Goal: Task Accomplishment & Management: Complete application form

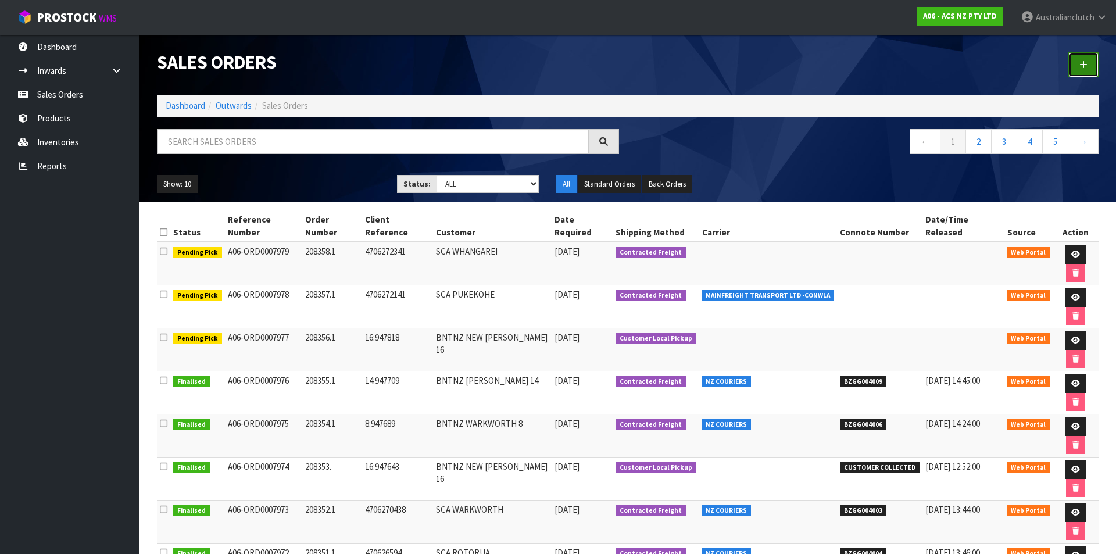
click at [1073, 66] on link at bounding box center [1084, 64] width 30 height 25
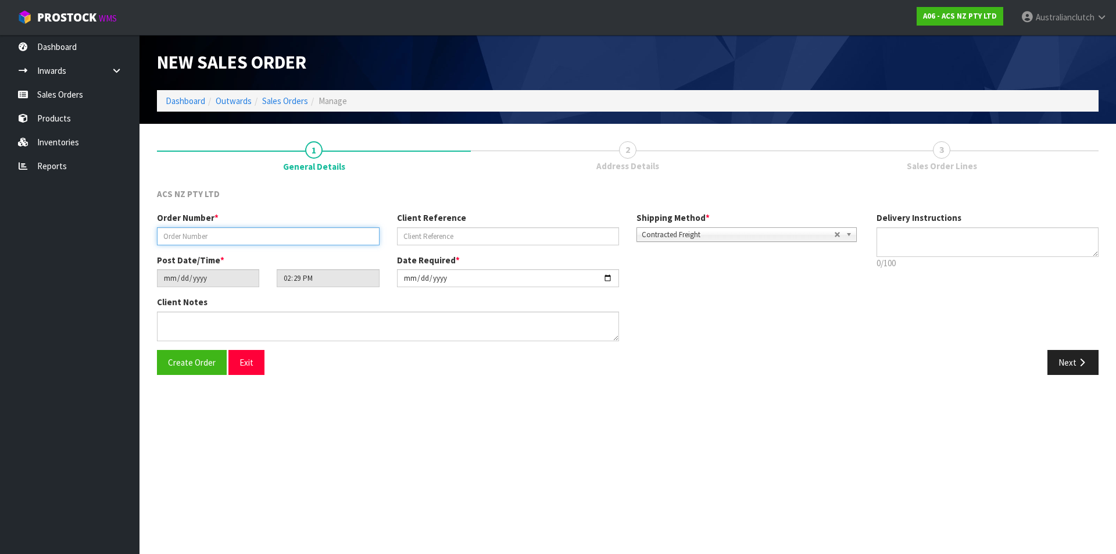
click at [240, 242] on input "text" at bounding box center [268, 236] width 223 height 18
type input "208359.1"
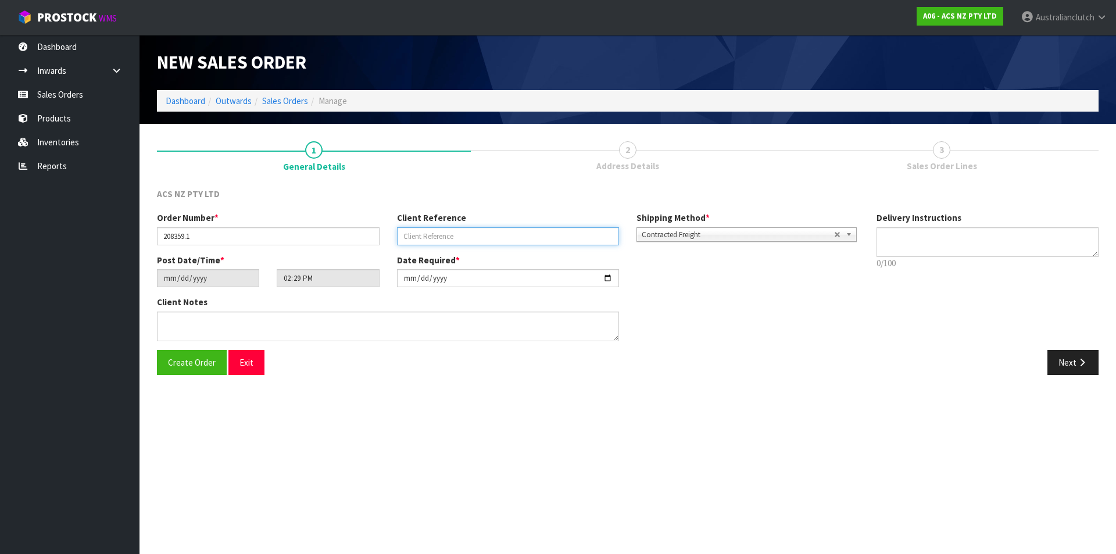
click at [480, 242] on input "text" at bounding box center [508, 236] width 223 height 18
type input "29:947886"
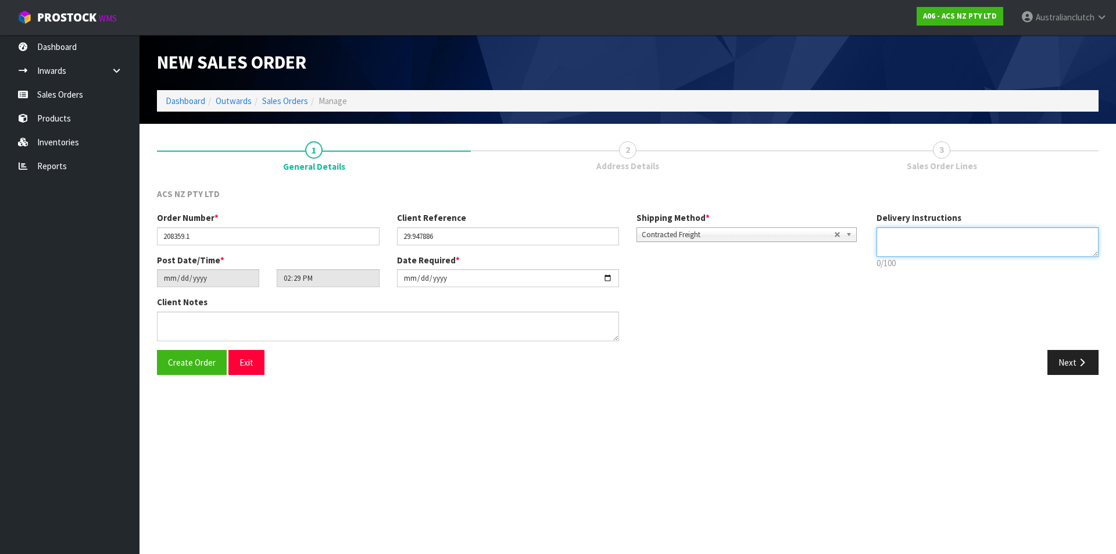
click at [974, 240] on textarea at bounding box center [988, 242] width 223 height 30
type textarea "MAIN FREIGHT PLS"
click at [1071, 357] on button "Next" at bounding box center [1073, 362] width 51 height 25
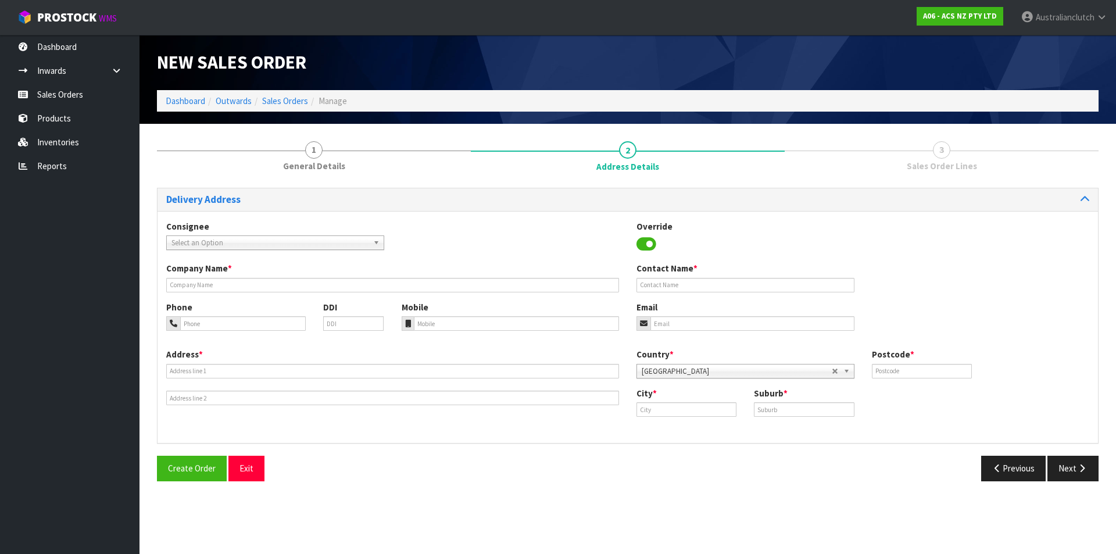
click at [220, 236] on span "Select an Option" at bounding box center [270, 243] width 197 height 14
type input "101686"
click at [221, 277] on li "101686 - BNTNZ PUKEKOHE 29" at bounding box center [275, 276] width 212 height 15
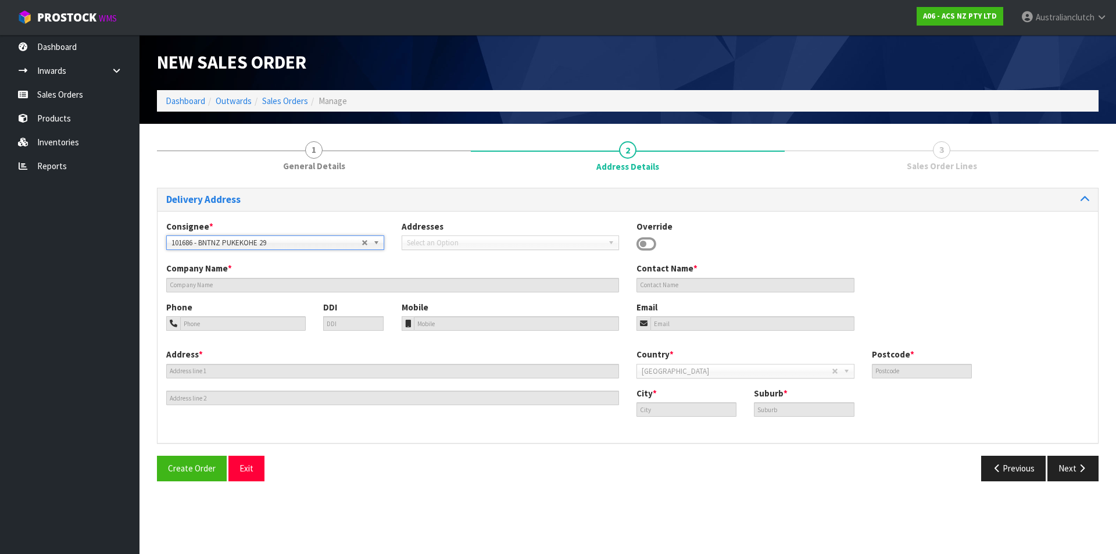
type input "BNTNZ PUKEKOHE 29"
type input "[STREET_ADDRESS]"
type input "2120"
type input "PUKEKOHE"
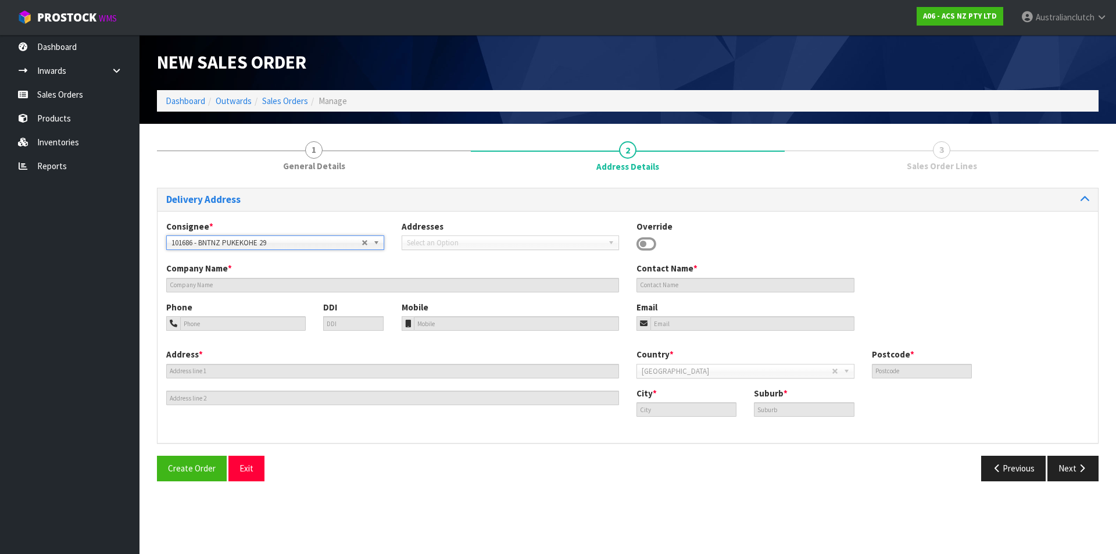
type input "PUKEKOHE"
click at [1058, 473] on button "Next" at bounding box center [1073, 468] width 51 height 25
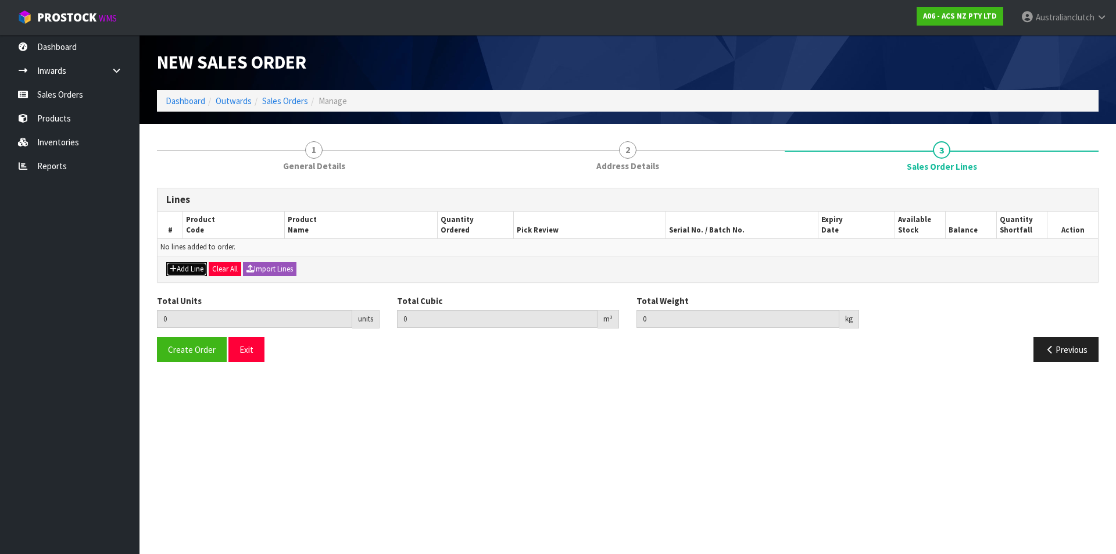
click at [187, 266] on button "Add Line" at bounding box center [186, 269] width 41 height 14
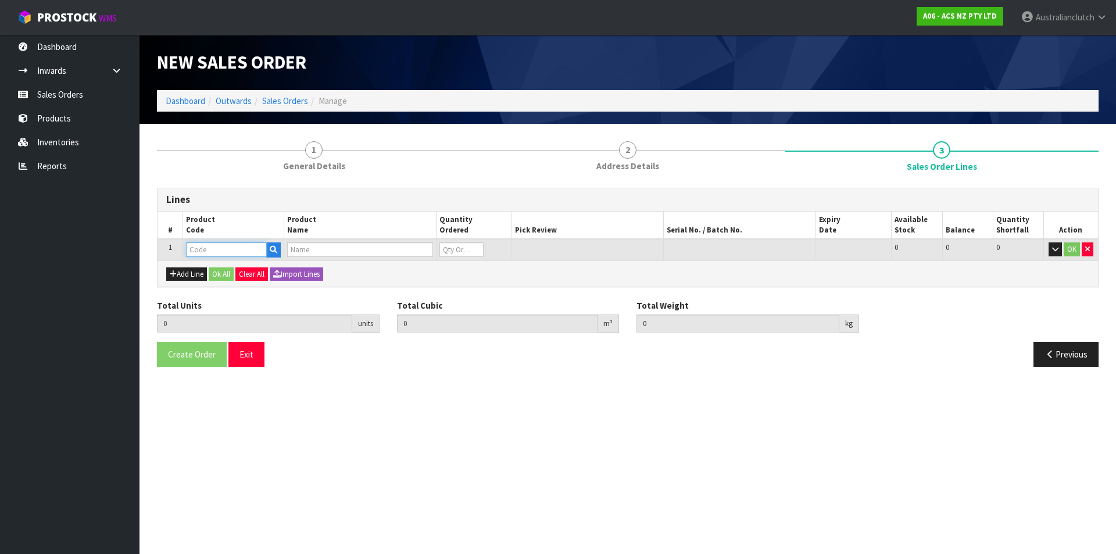
click at [210, 243] on input "text" at bounding box center [226, 249] width 81 height 15
type input "KSY25601"
type input "0.000000"
type input "0.000"
type input "KIT STD SSANG ACTYON 2.0L INC DMF+CSC"
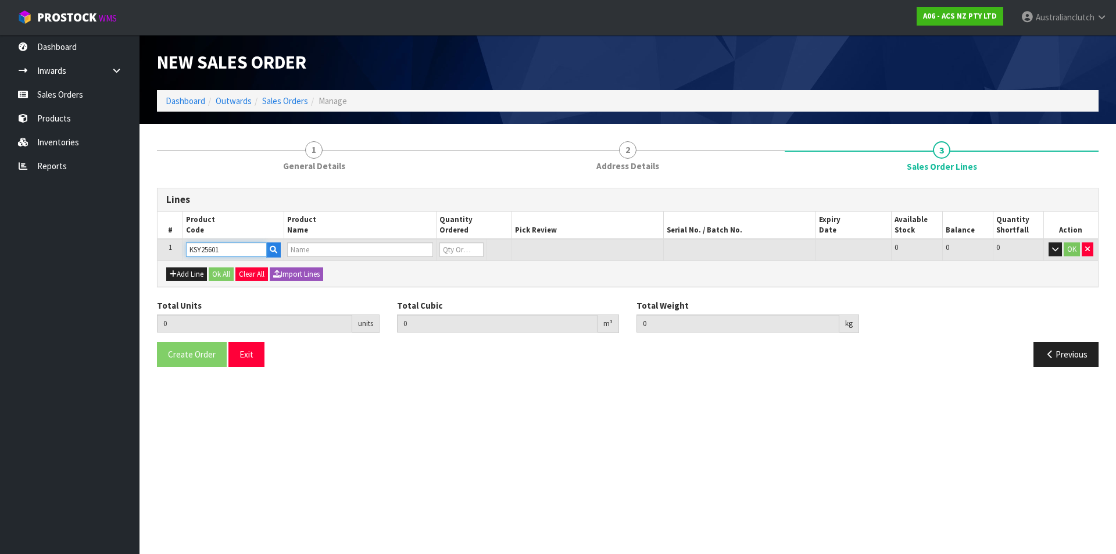
type input "0"
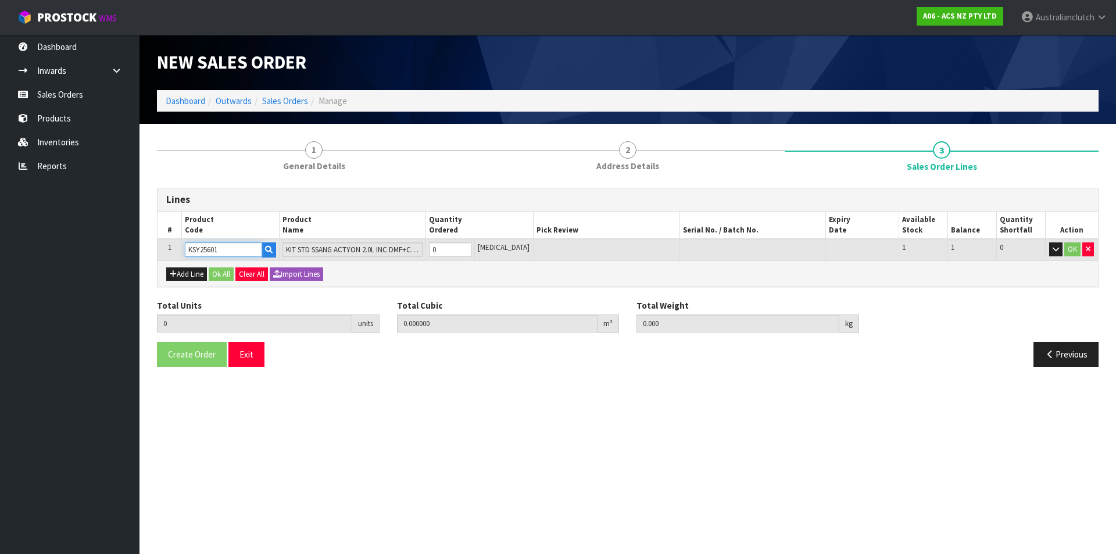
type input "KSY25601"
type input "1"
type input "0.05082"
type input "29"
type input "1"
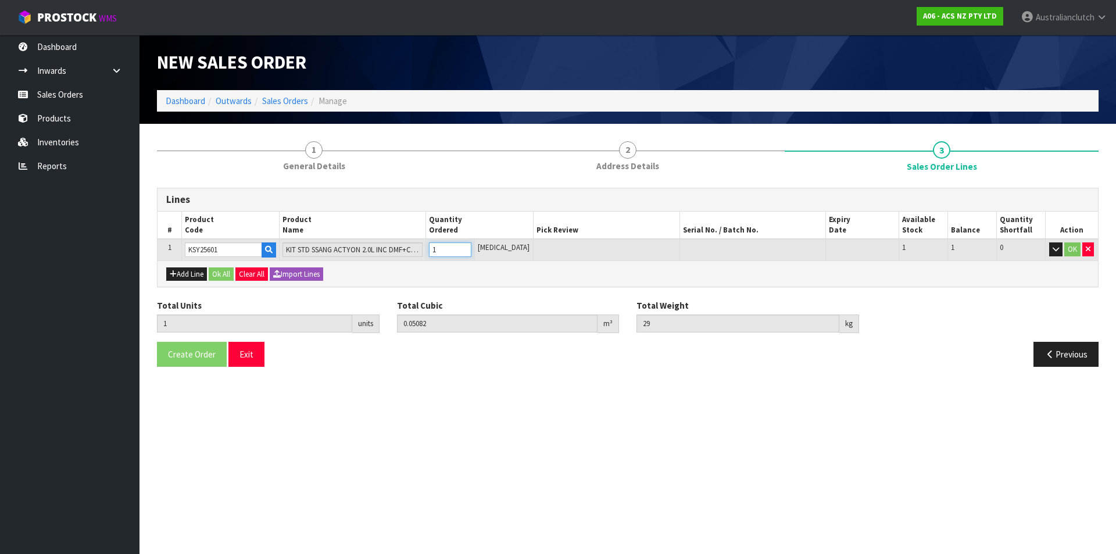
click at [472, 246] on input "1" at bounding box center [450, 249] width 42 height 15
click at [1076, 255] on button "OK" at bounding box center [1073, 249] width 16 height 14
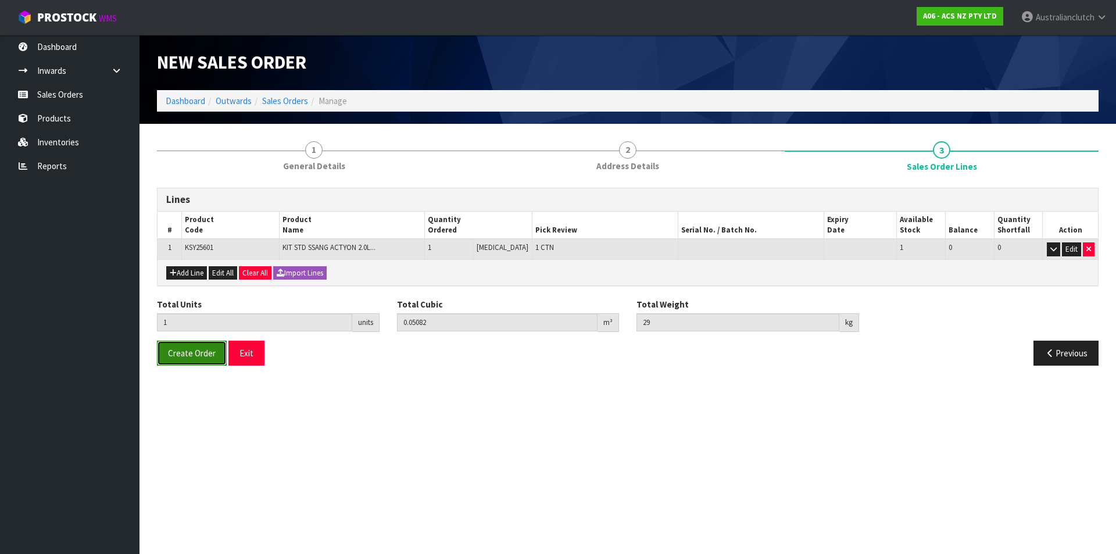
click at [185, 357] on span "Create Order" at bounding box center [192, 353] width 48 height 11
